Goal: Information Seeking & Learning: Learn about a topic

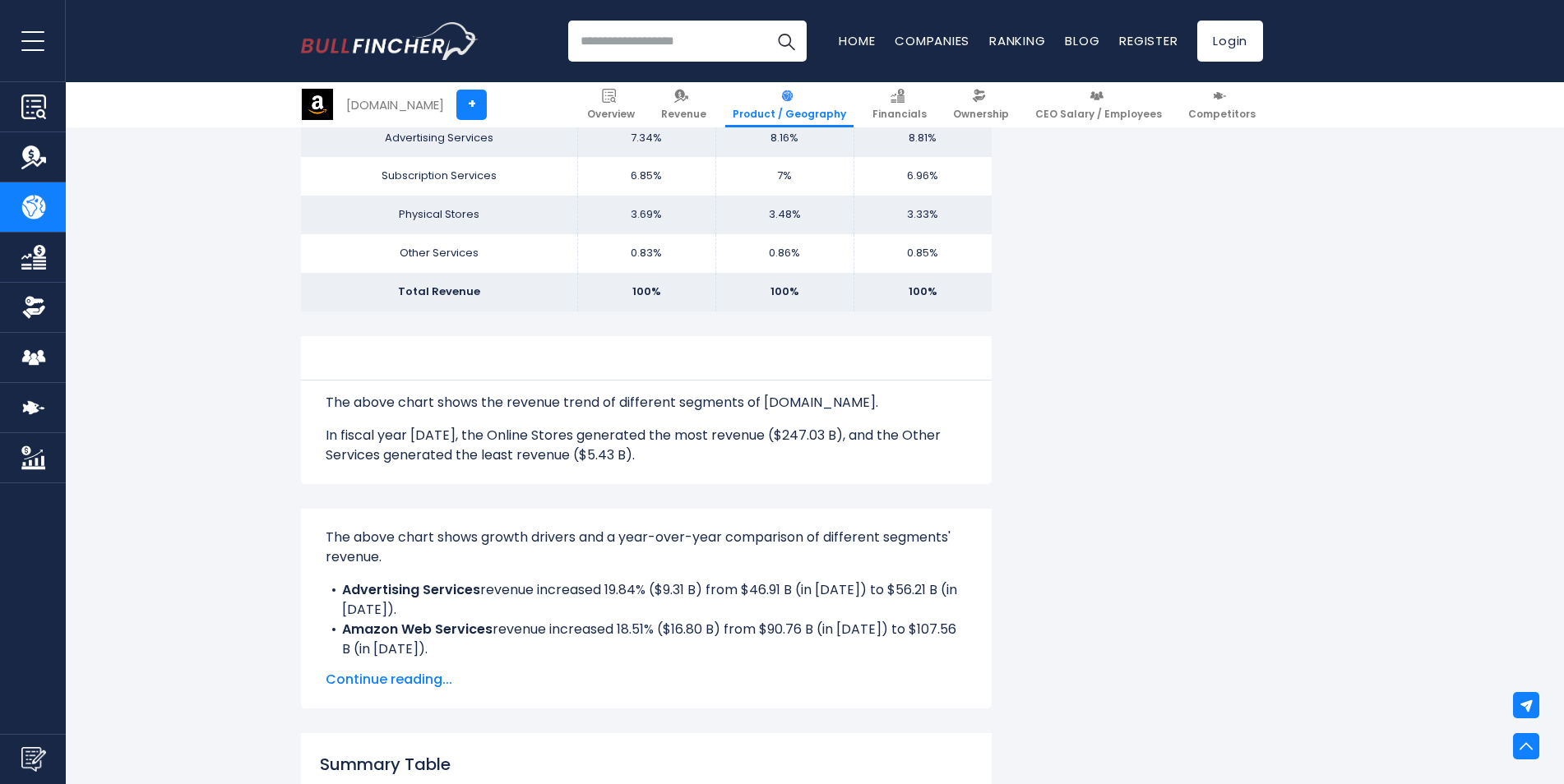
scroll to position [1151, 0]
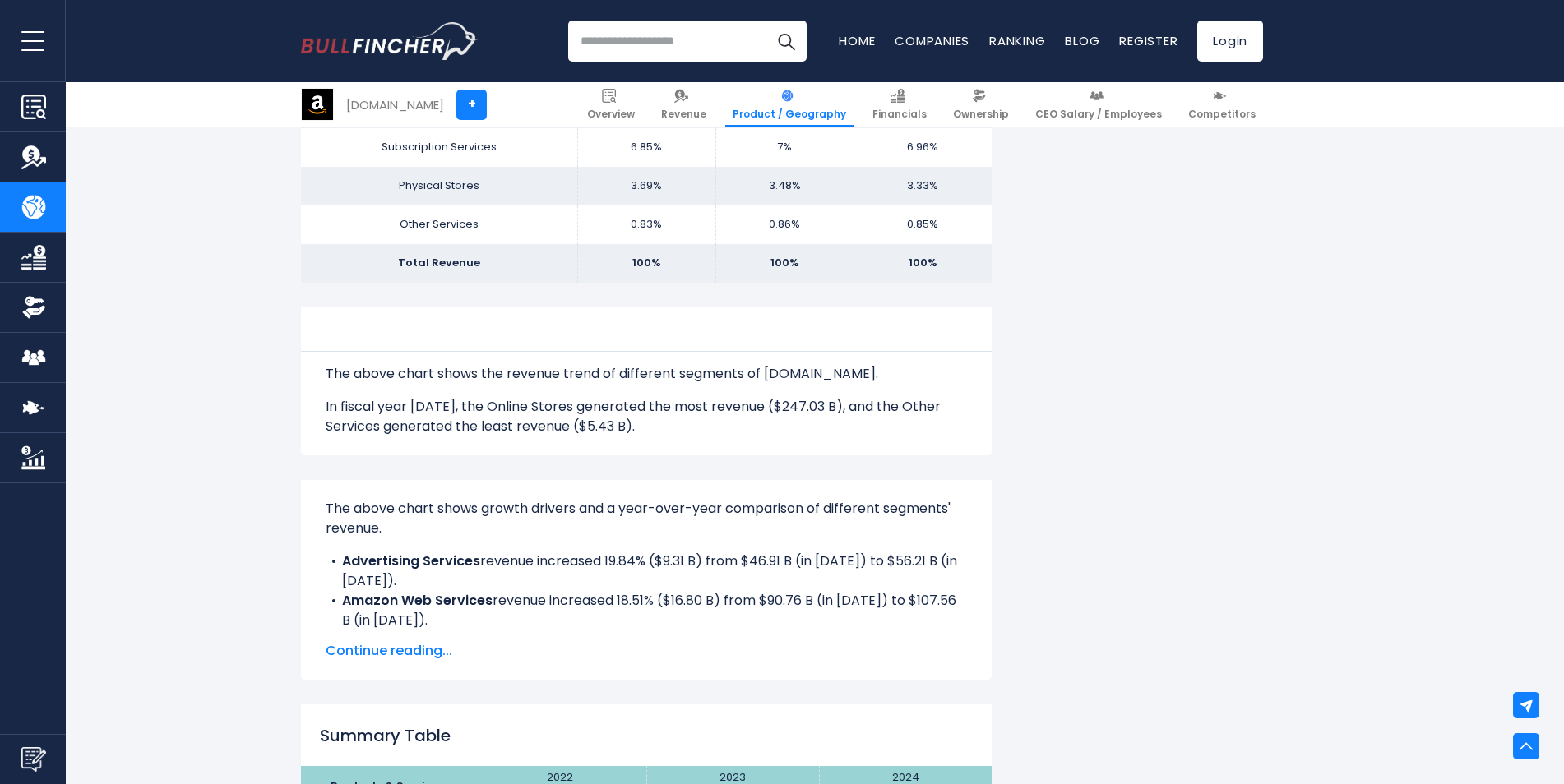
click at [438, 651] on span "Continue reading..." at bounding box center [646, 651] width 642 height 20
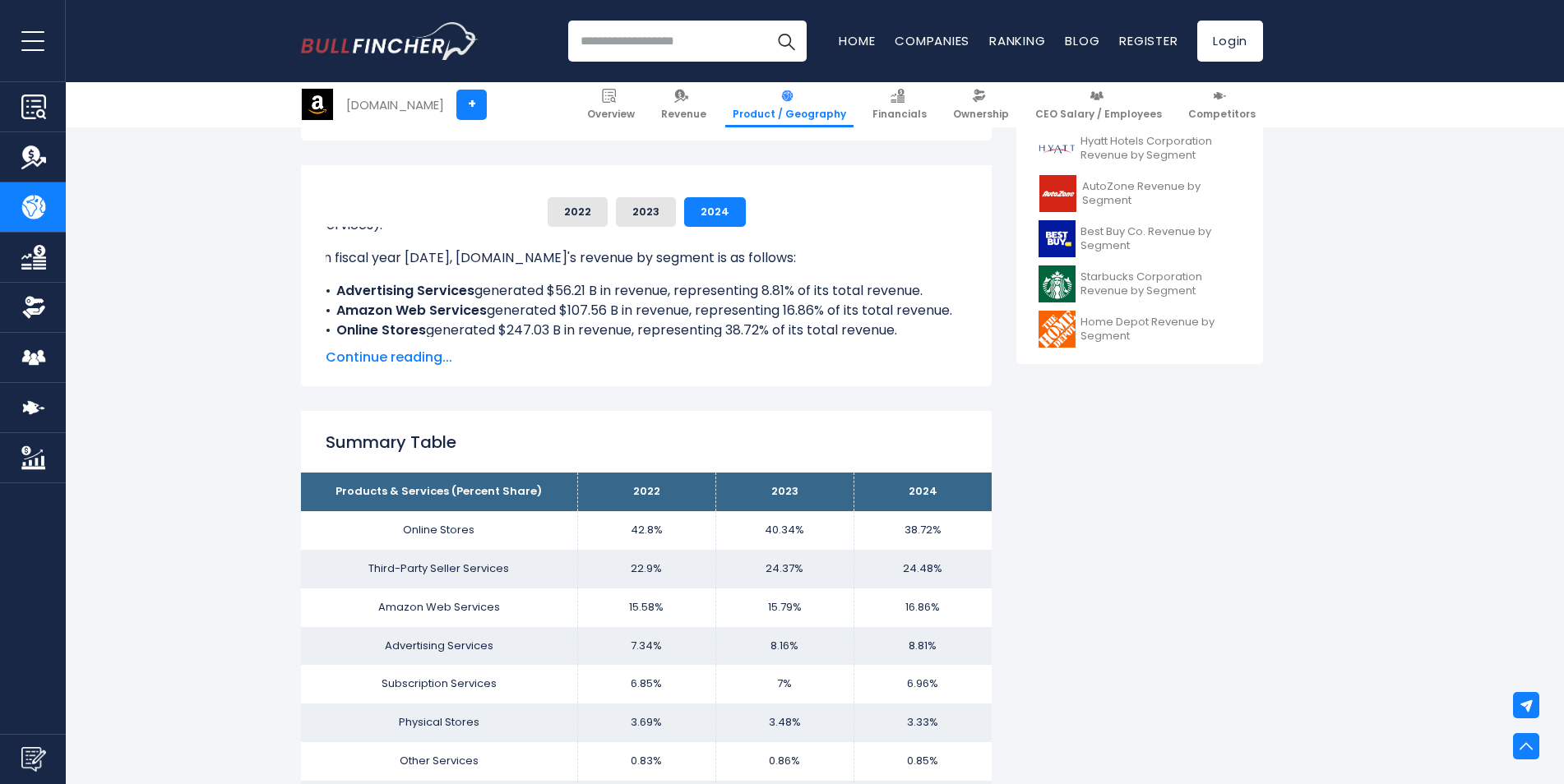
scroll to position [576, 0]
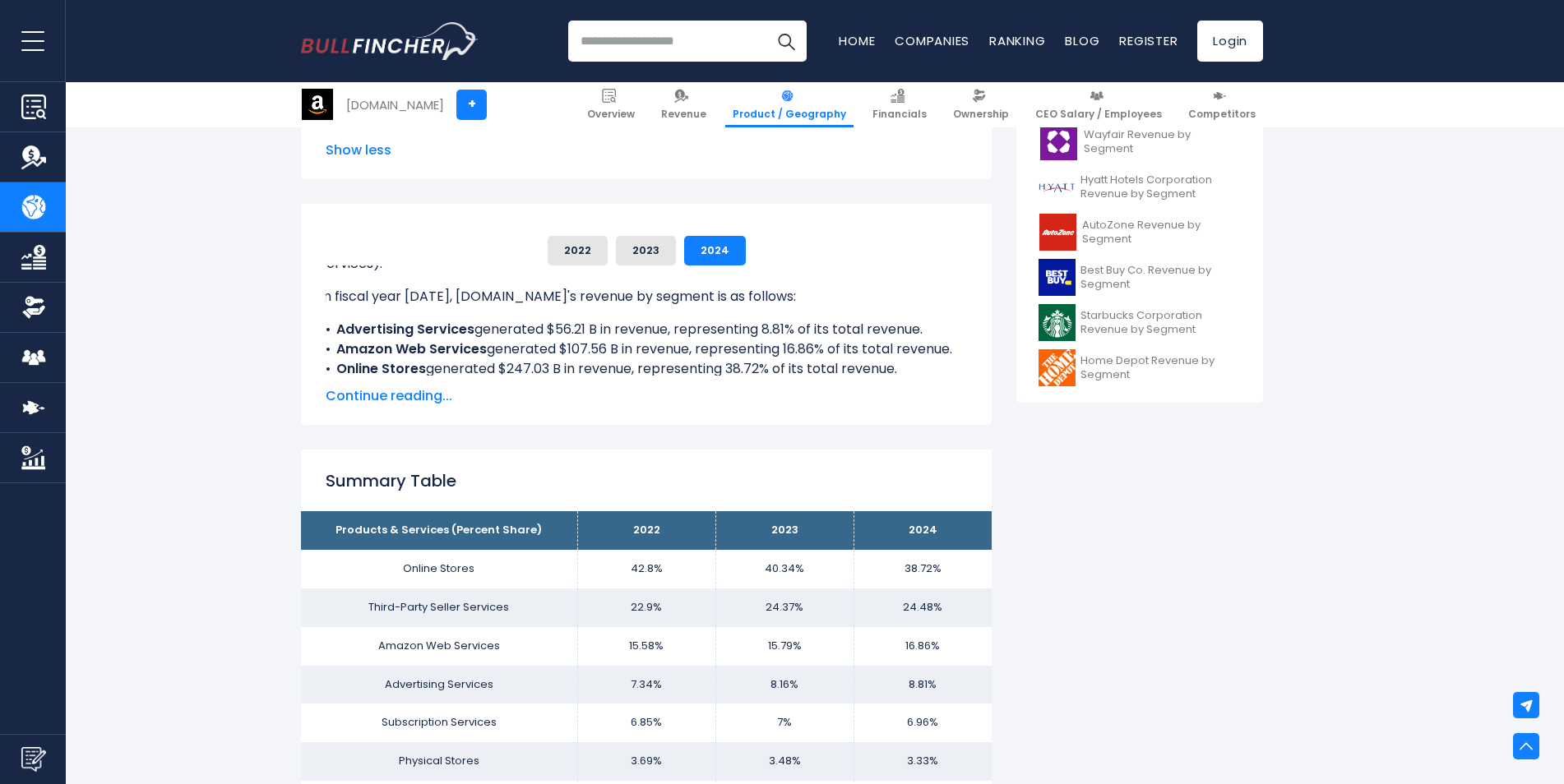
click at [394, 390] on span "Continue reading..." at bounding box center [646, 396] width 642 height 20
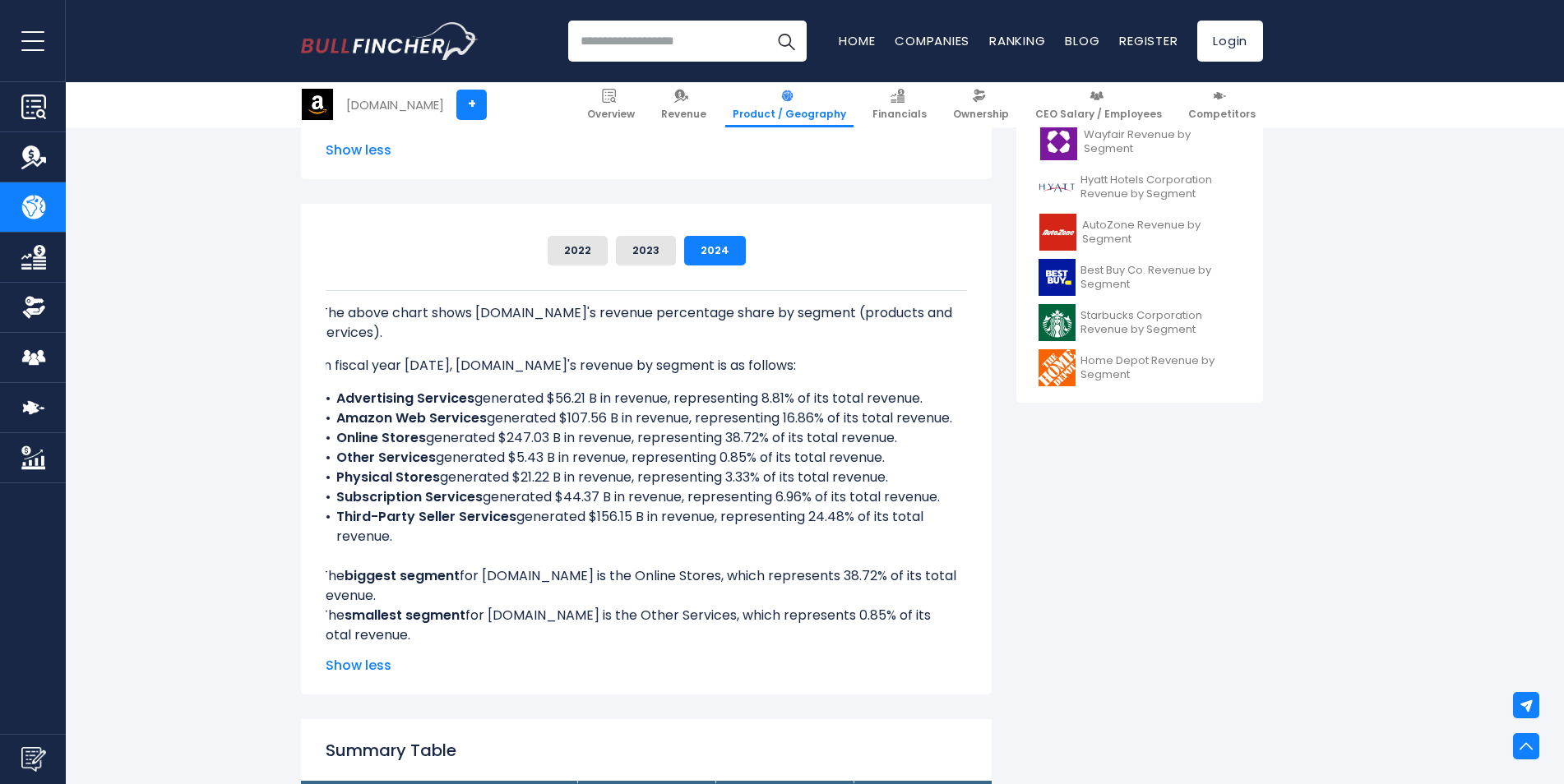
scroll to position [0, 6]
click at [731, 434] on li "Online Stores generated $247.03 B in revenue, representing 38.72% of its total …" at bounding box center [640, 438] width 642 height 20
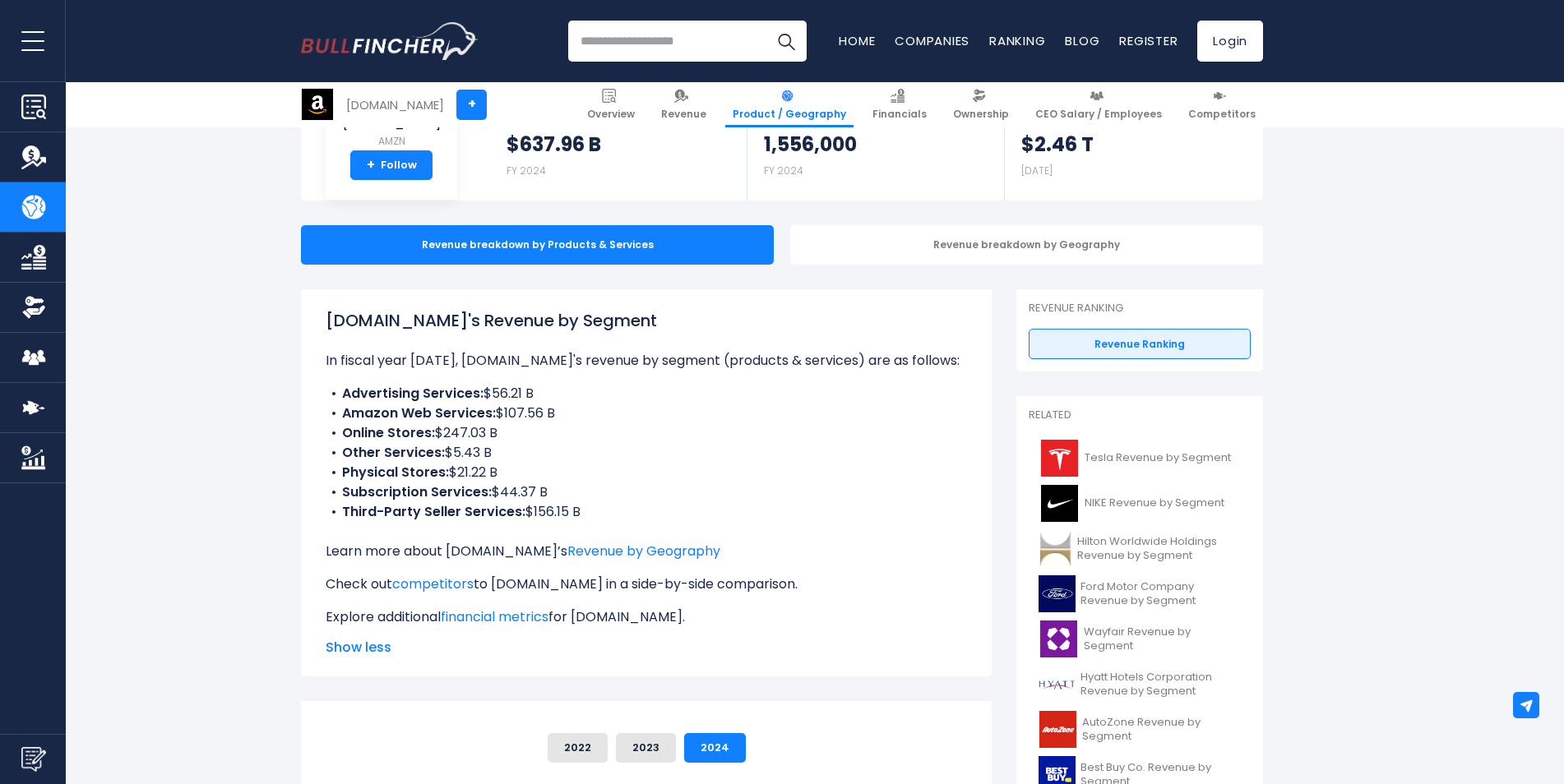
scroll to position [164, 0]
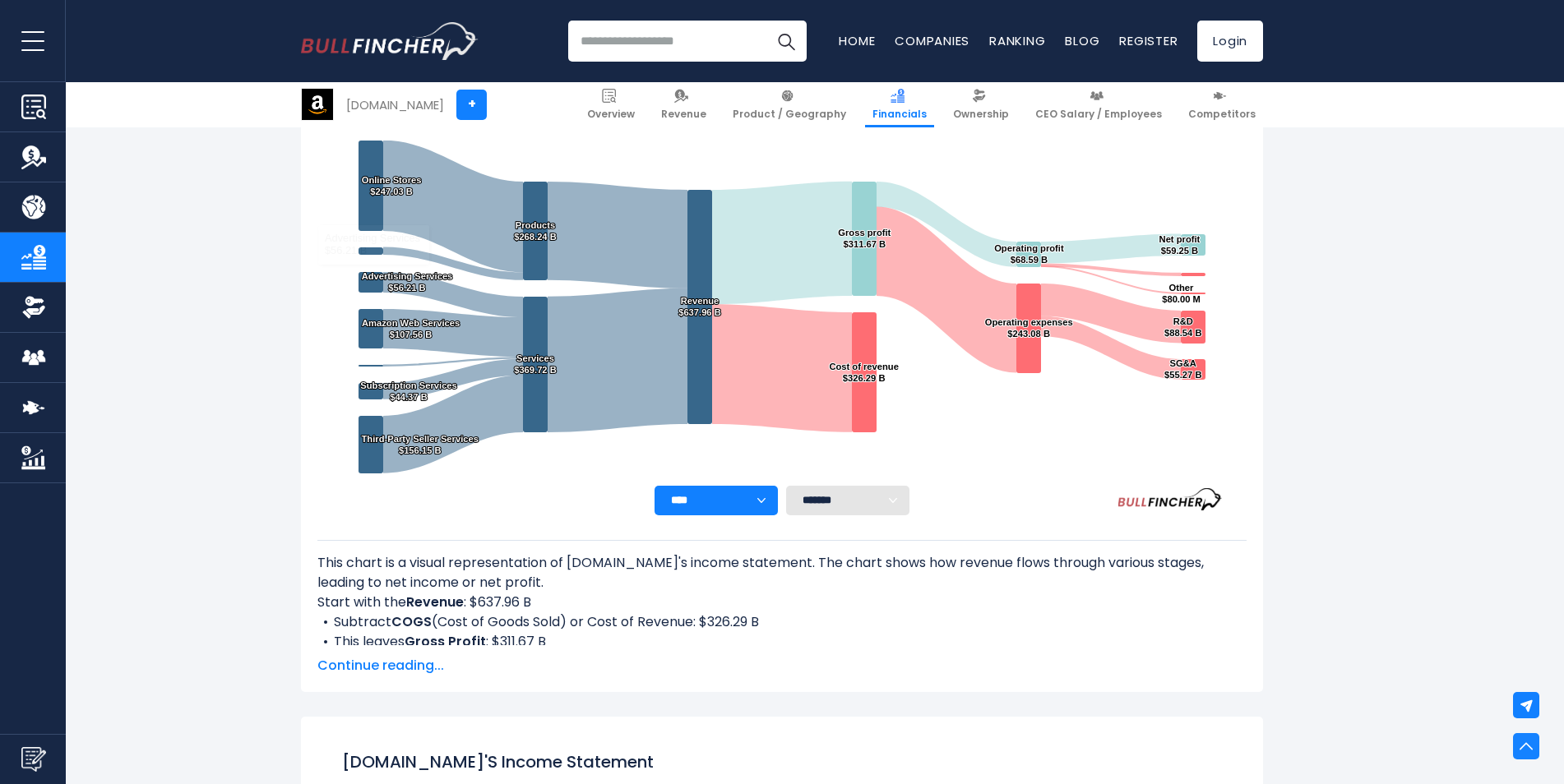
scroll to position [315, 0]
click at [824, 490] on select "******* ** ** ** **" at bounding box center [847, 499] width 123 height 29
click at [988, 486] on div "**** **** **** **** **** **** ******* ** ** ** **" at bounding box center [782, 499] width 929 height 29
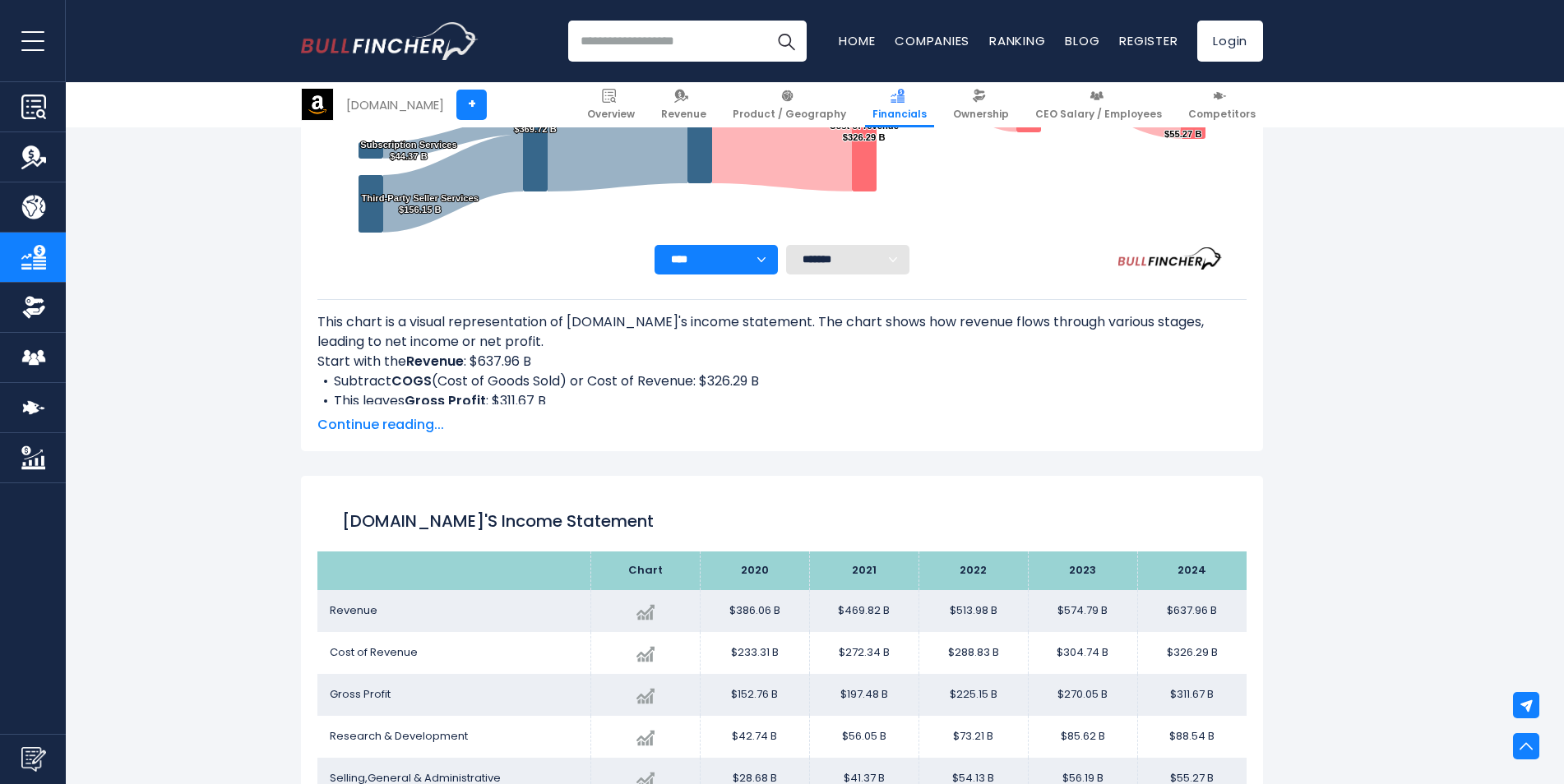
scroll to position [576, 0]
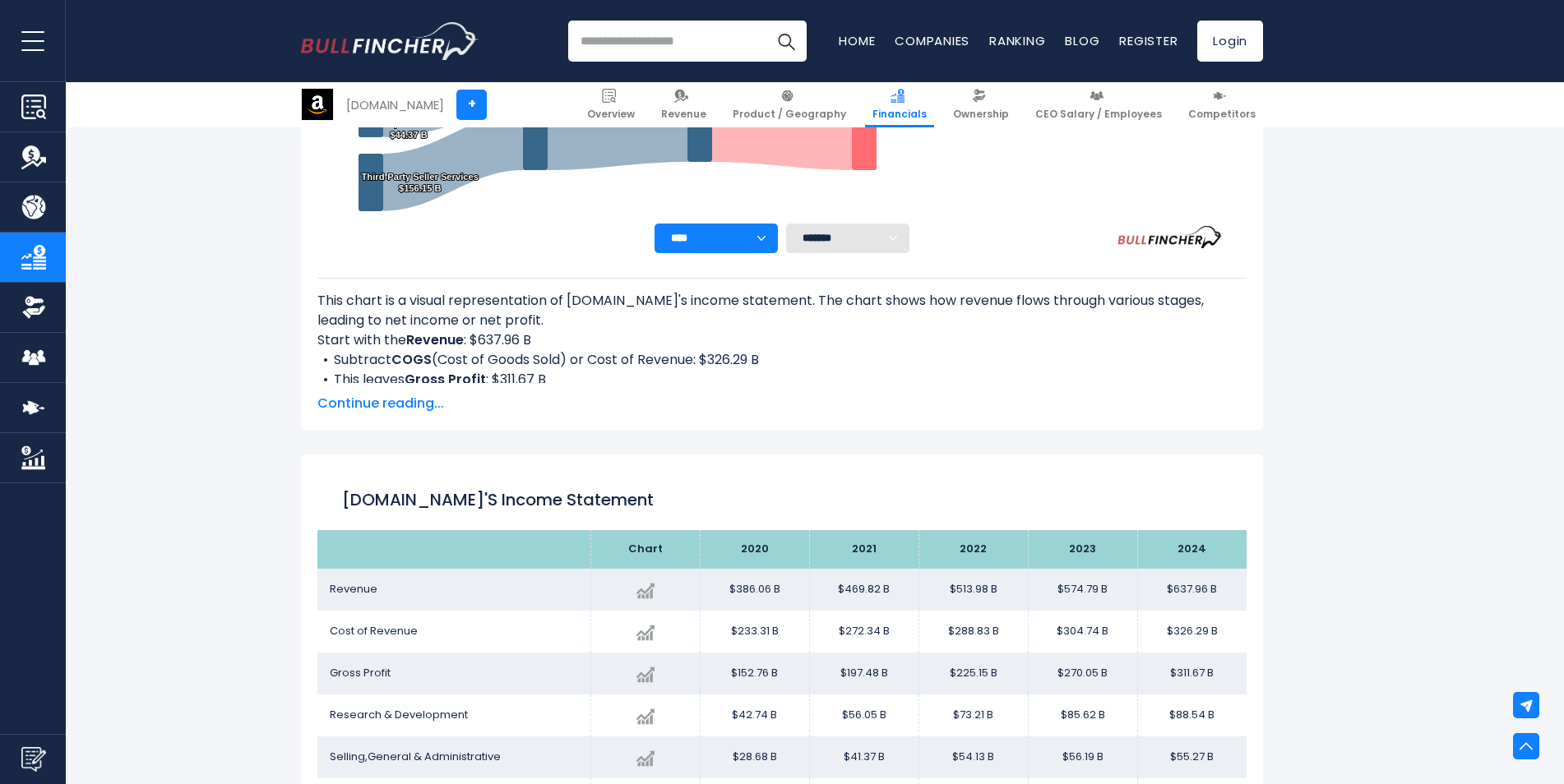
click at [421, 401] on span "Continue reading..." at bounding box center [782, 403] width 929 height 20
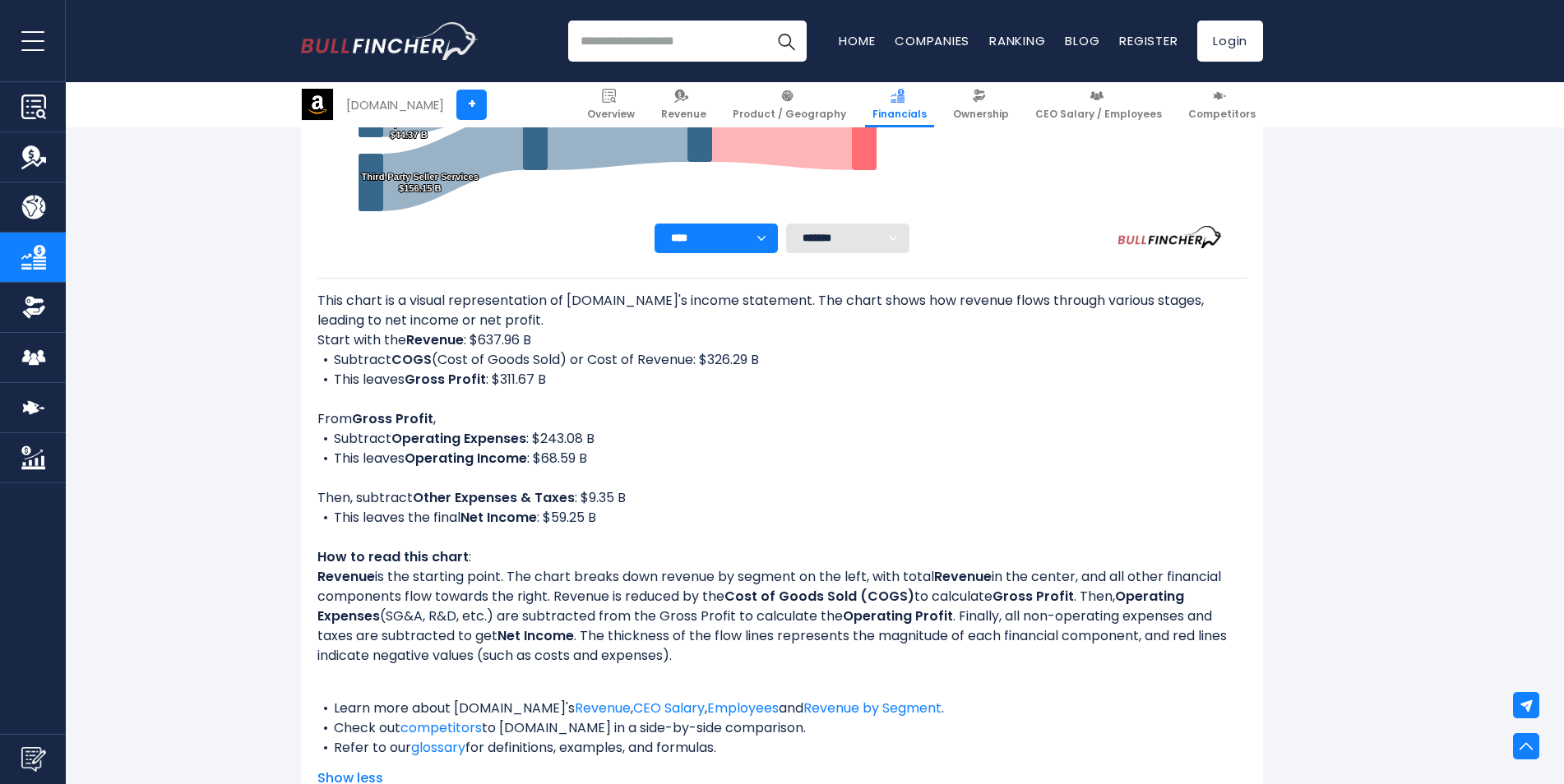
scroll to position [1151, 0]
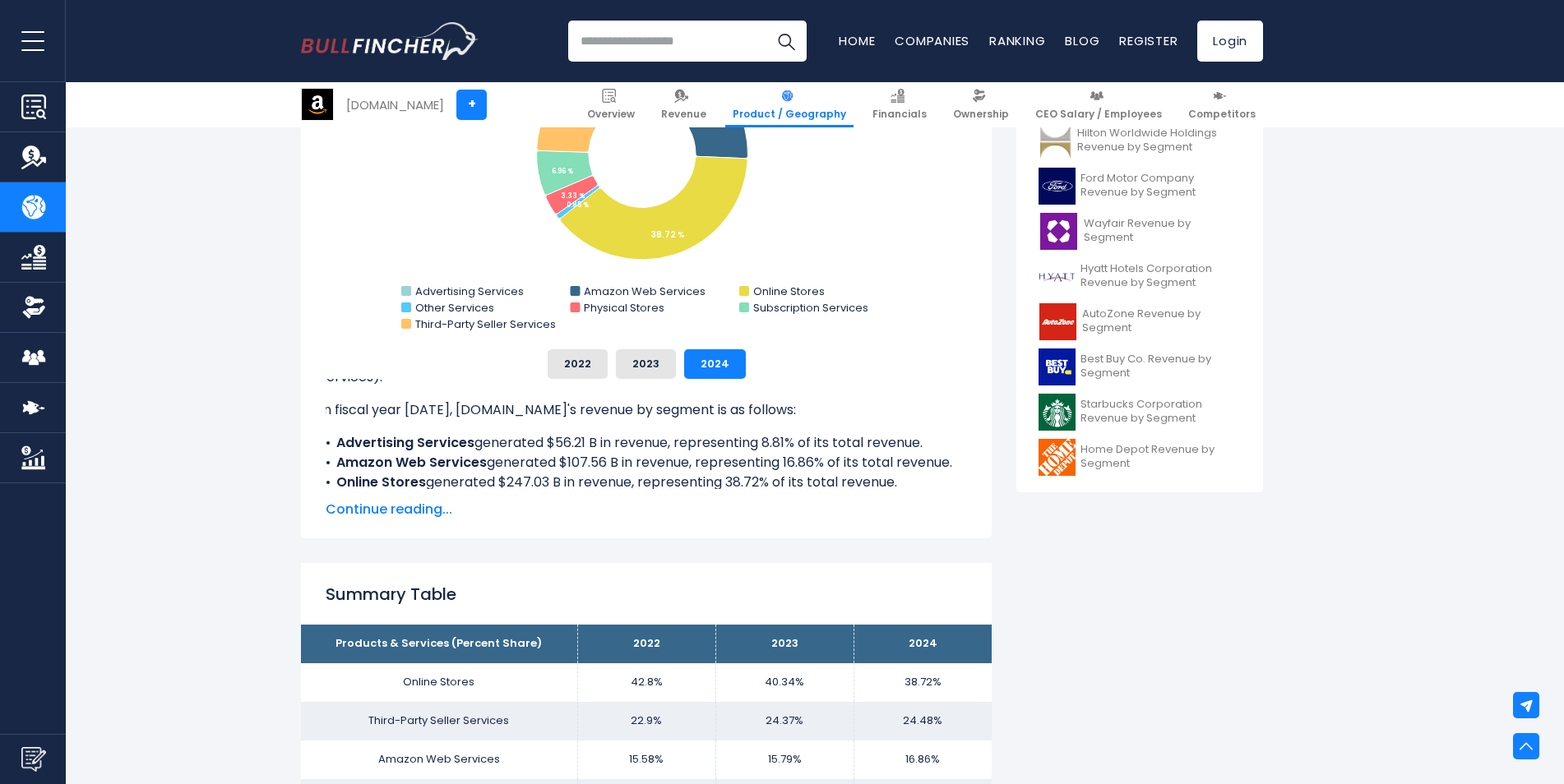
scroll to position [629, 0]
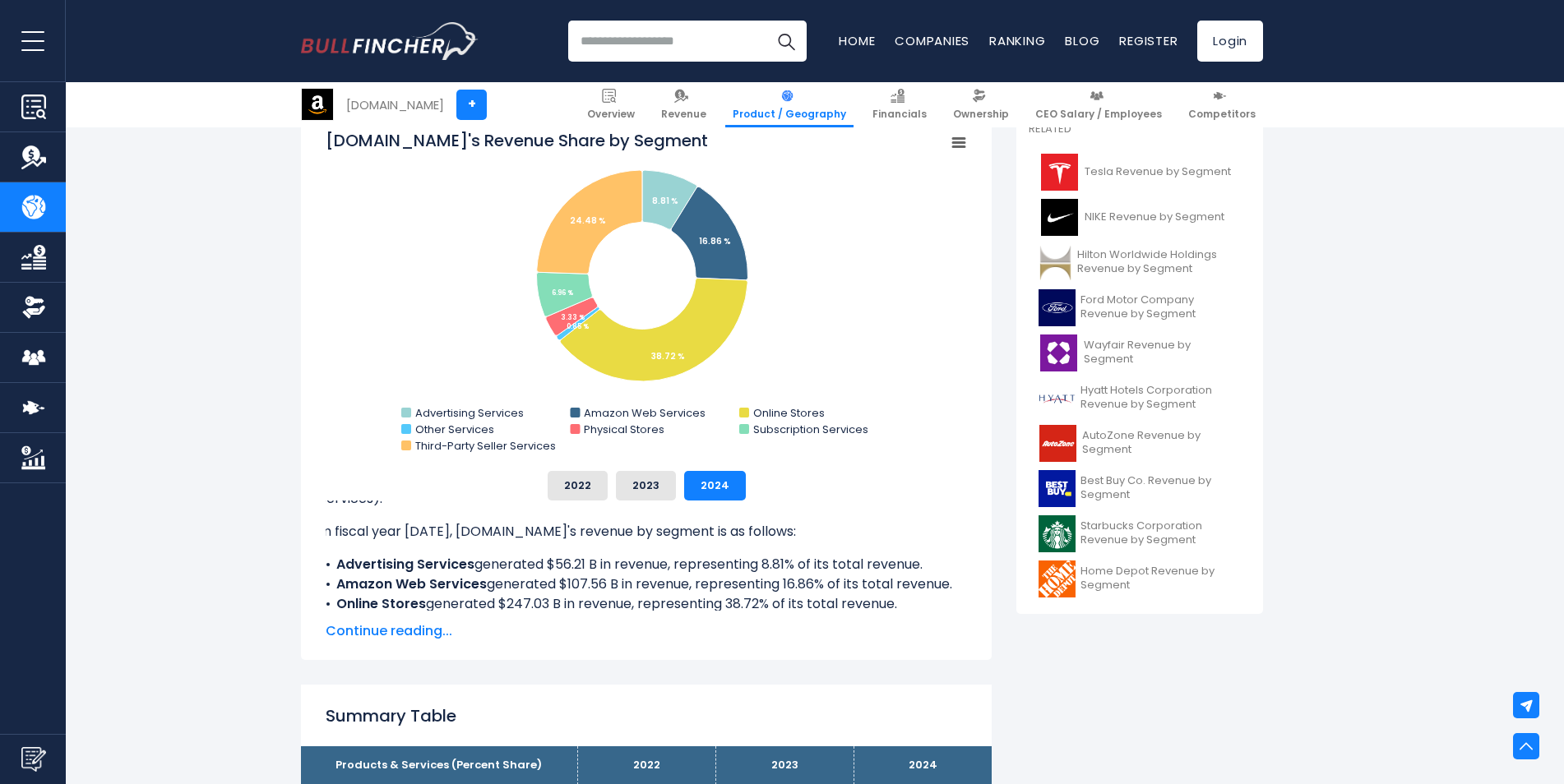
scroll to position [465, 0]
